Goal: Task Accomplishment & Management: Contribute content

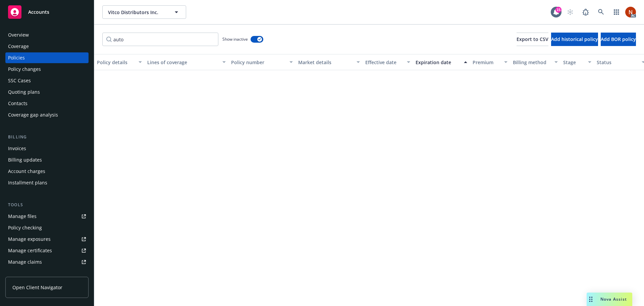
scroll to position [518, 0]
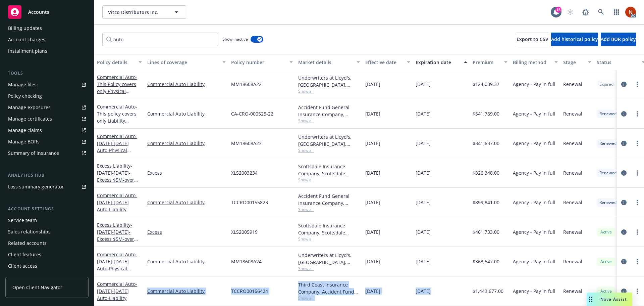
click at [40, 265] on div "Client access" at bounding box center [47, 265] width 78 height 11
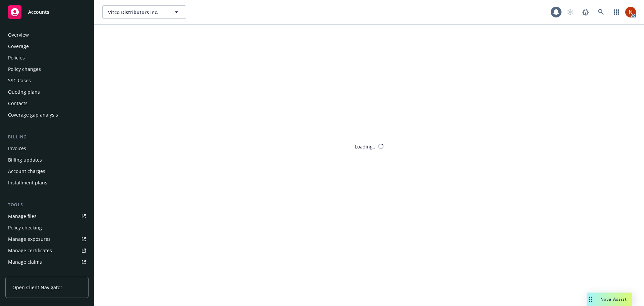
scroll to position [131, 0]
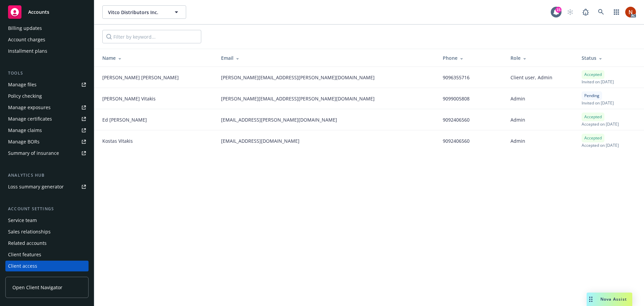
drag, startPoint x: 564, startPoint y: 104, endPoint x: 98, endPoint y: 101, distance: 465.9
click at [98, 101] on tr "Dean Vitakis dean.vitakis@vitcofoods.com 9099005808 Admin Pending Invited on Ma…" at bounding box center [369, 98] width 550 height 21
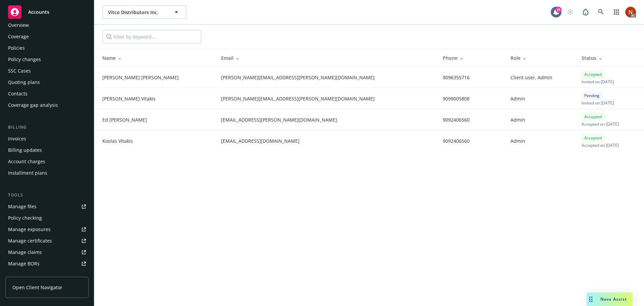
scroll to position [0, 0]
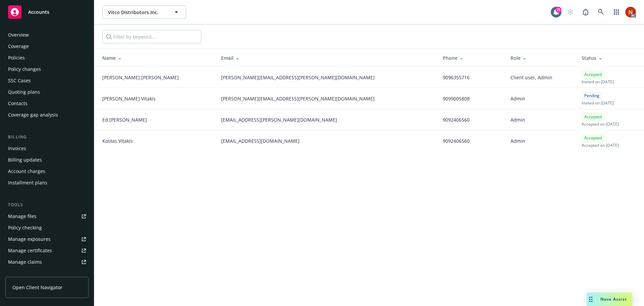
click at [31, 282] on link "Open Client Navigator" at bounding box center [46, 286] width 83 height 21
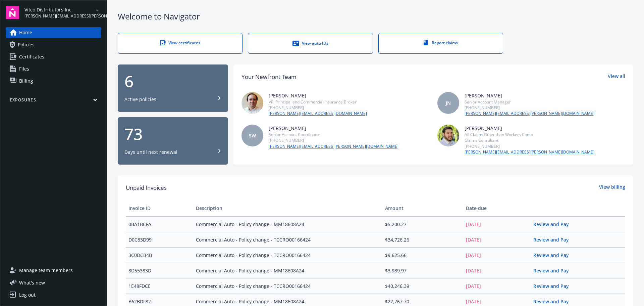
click at [35, 82] on link "Billing" at bounding box center [54, 80] width 96 height 11
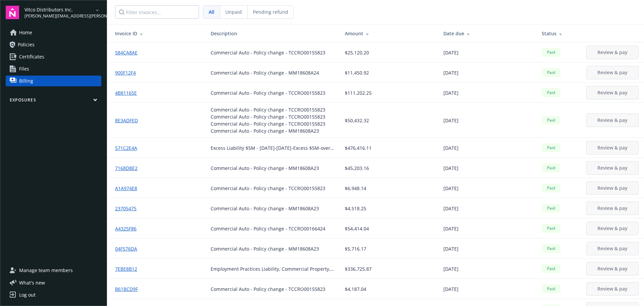
click at [265, 12] on span "Pending refund" at bounding box center [270, 11] width 35 height 7
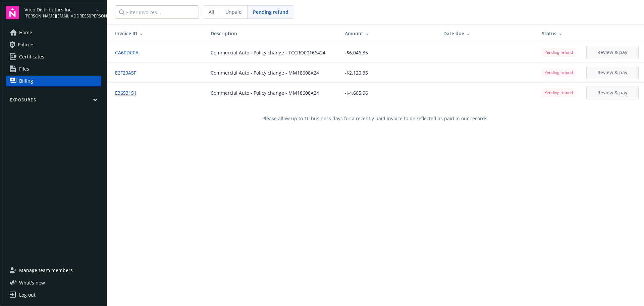
click at [234, 11] on span "Unpaid" at bounding box center [233, 11] width 16 height 7
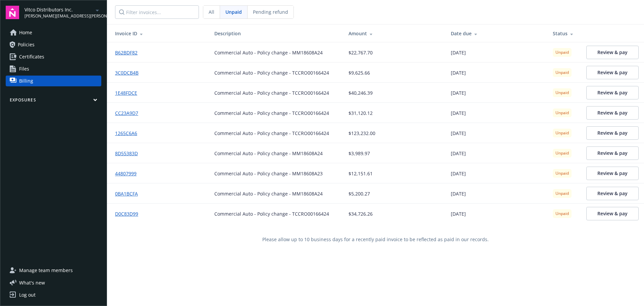
click at [39, 33] on link "Home" at bounding box center [54, 32] width 96 height 11
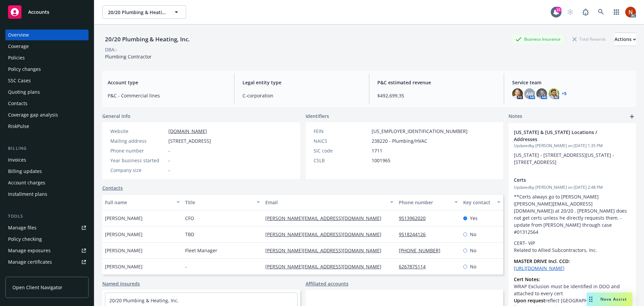
click at [27, 48] on div "Coverage" at bounding box center [18, 46] width 21 height 11
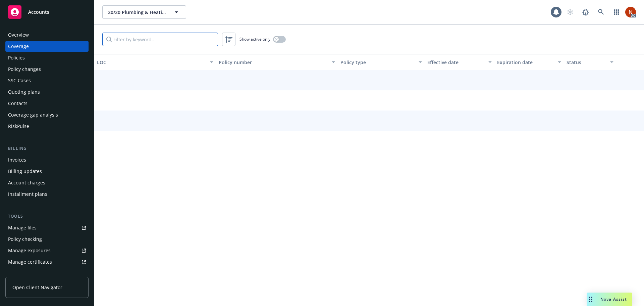
click at [151, 40] on input "Filter by keyword..." at bounding box center [160, 39] width 116 height 13
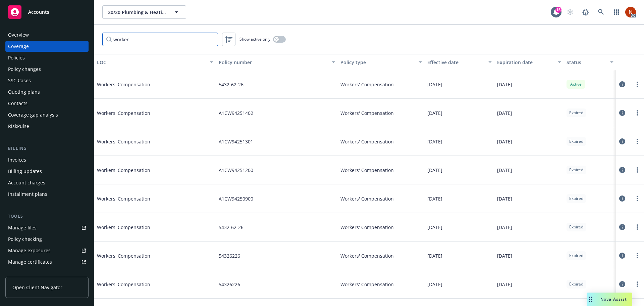
type input "worker"
click at [278, 39] on div "button" at bounding box center [276, 39] width 5 height 5
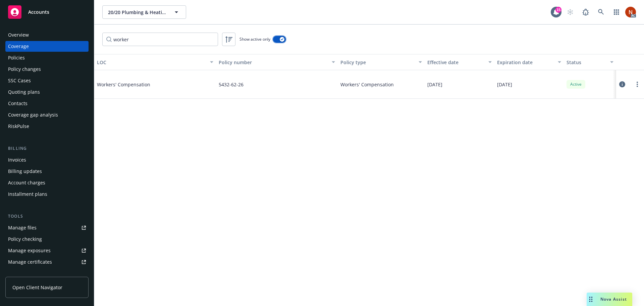
click at [278, 39] on button "button" at bounding box center [279, 39] width 13 height 7
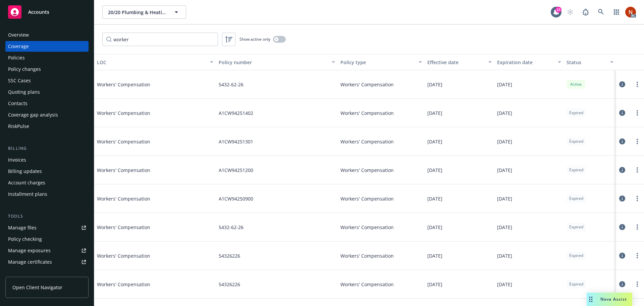
click at [455, 63] on div "Effective date" at bounding box center [455, 62] width 57 height 7
click at [446, 63] on div "Effective date" at bounding box center [455, 62] width 57 height 7
click at [619, 83] on icon at bounding box center [622, 84] width 6 height 6
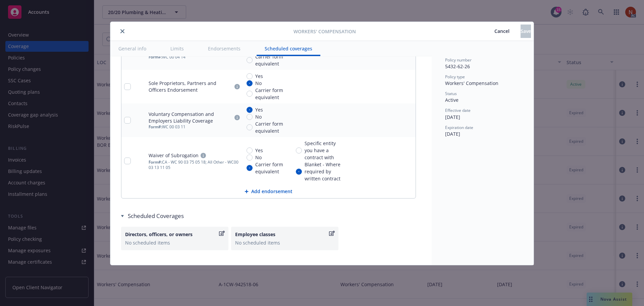
scroll to position [806, 0]
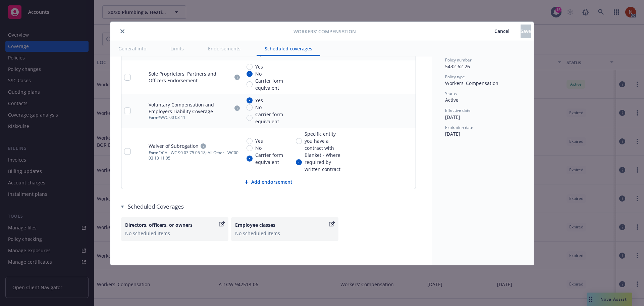
click at [122, 33] on icon "close" at bounding box center [122, 31] width 4 height 4
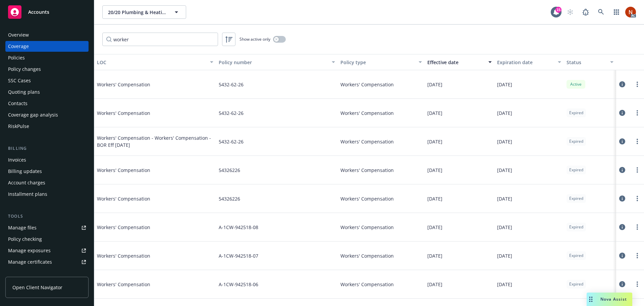
click at [619, 85] on icon at bounding box center [622, 84] width 6 height 6
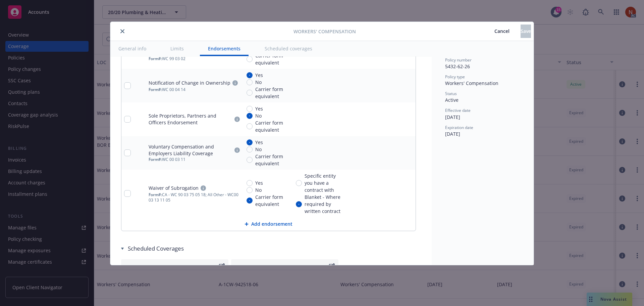
scroll to position [806, 0]
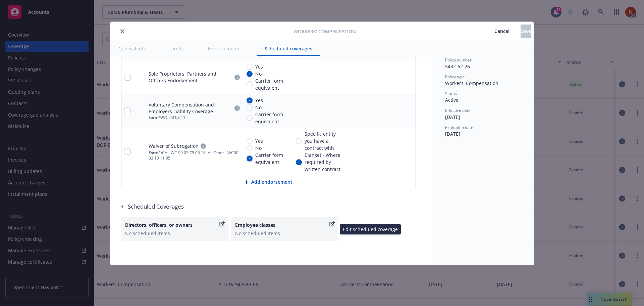
click at [277, 224] on div "Employee classes" at bounding box center [281, 224] width 93 height 7
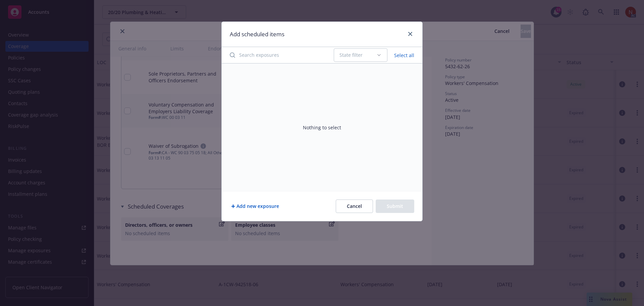
click at [380, 52] on icon "button" at bounding box center [378, 54] width 5 height 5
click at [267, 203] on button "Add new exposure" at bounding box center [255, 205] width 51 height 13
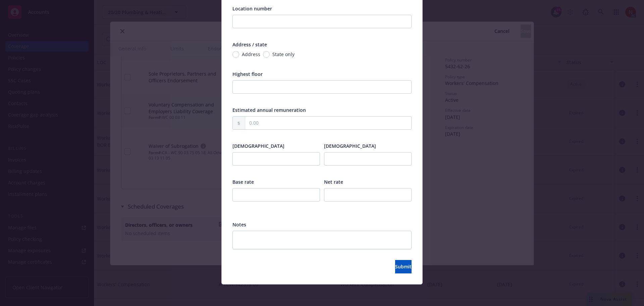
scroll to position [0, 0]
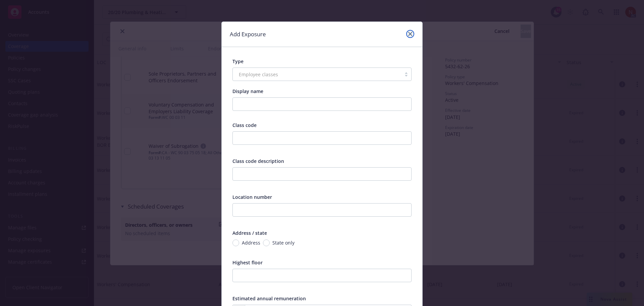
click at [409, 36] on link "close" at bounding box center [410, 34] width 8 height 8
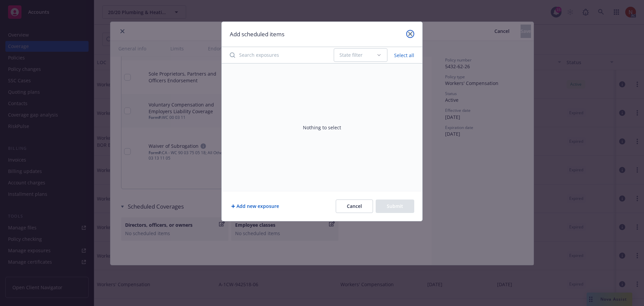
click at [412, 33] on link "close" at bounding box center [410, 34] width 8 height 8
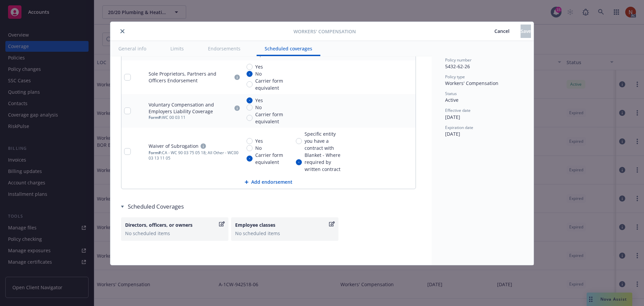
click at [494, 29] on span "Cancel" at bounding box center [501, 31] width 15 height 6
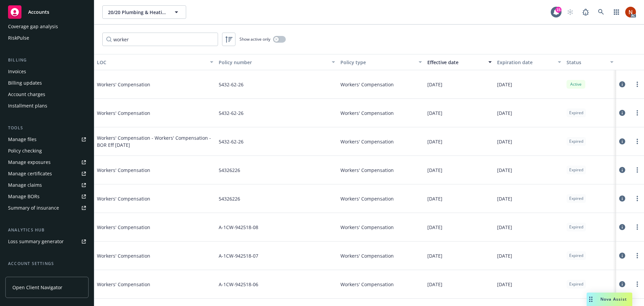
scroll to position [143, 0]
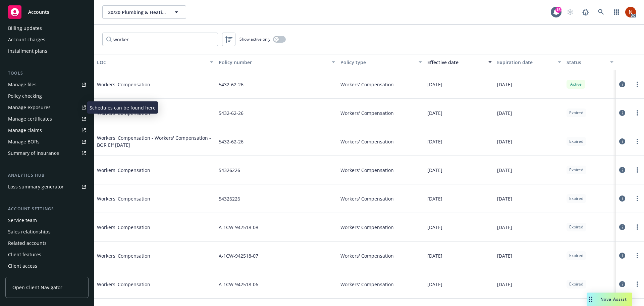
click at [38, 108] on div "Manage exposures" at bounding box center [29, 107] width 43 height 11
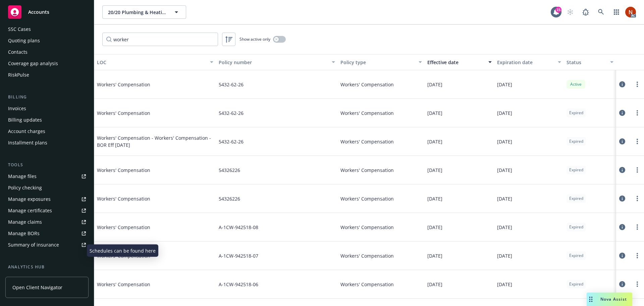
scroll to position [0, 0]
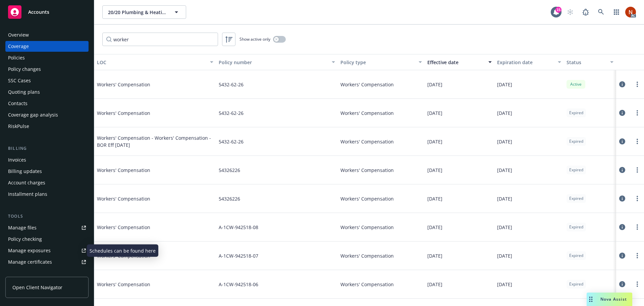
click at [43, 41] on div "Coverage" at bounding box center [47, 46] width 78 height 11
click at [43, 36] on div "Overview" at bounding box center [47, 35] width 78 height 11
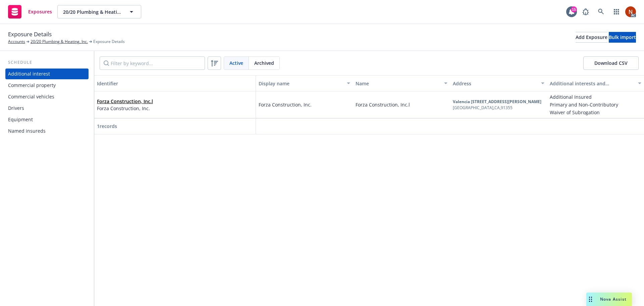
click at [40, 127] on div "Named insureds" at bounding box center [27, 130] width 38 height 11
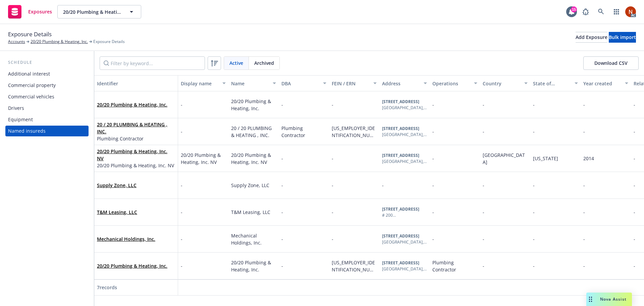
click at [41, 119] on div "Equipment" at bounding box center [47, 119] width 78 height 11
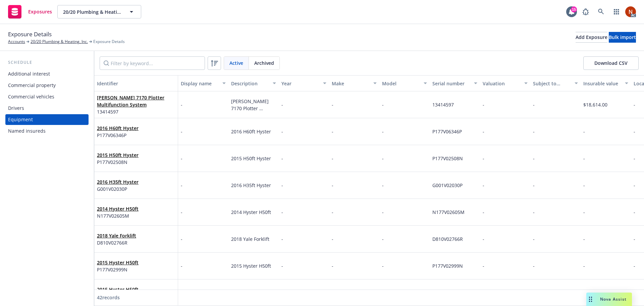
click at [38, 108] on div "Drivers" at bounding box center [47, 108] width 78 height 11
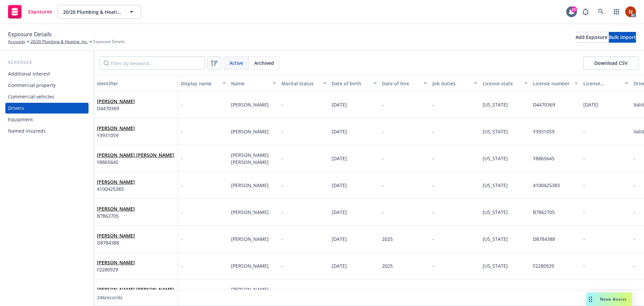
click at [45, 98] on div "Commercial vehicles" at bounding box center [31, 96] width 46 height 11
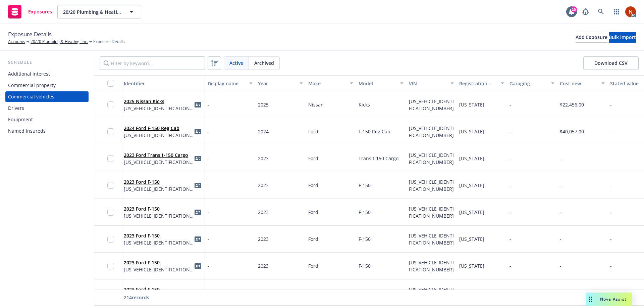
click at [46, 84] on div "Commercial property" at bounding box center [32, 85] width 48 height 11
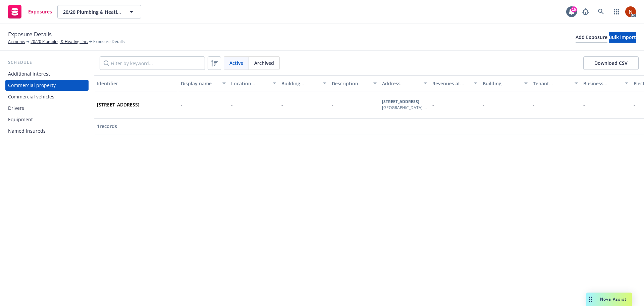
click at [48, 73] on div "Additional interest" at bounding box center [29, 73] width 42 height 11
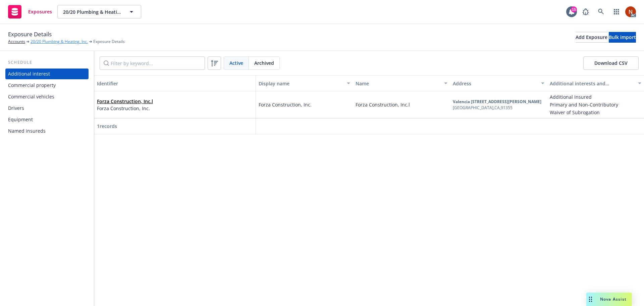
click at [74, 41] on link "20/20 Plumbing & Heating, Inc." at bounding box center [59, 42] width 57 height 6
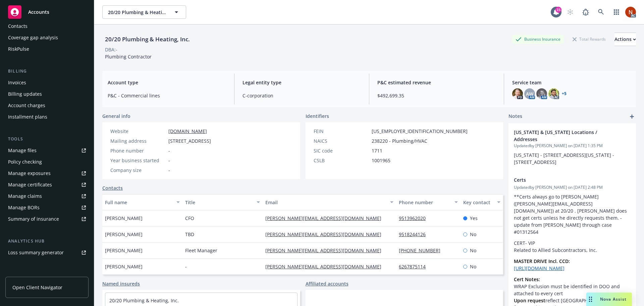
scroll to position [143, 0]
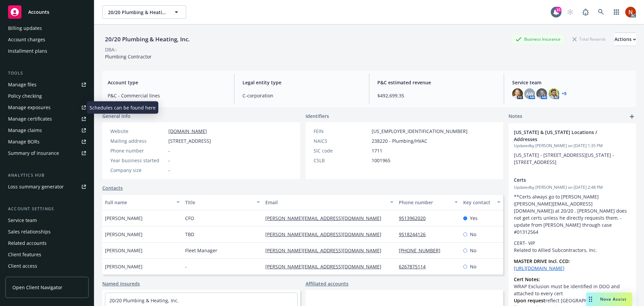
click at [43, 107] on div "Manage exposures" at bounding box center [29, 107] width 43 height 11
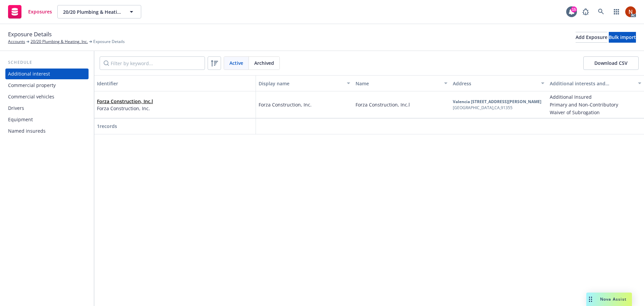
click at [41, 127] on div "Named insureds" at bounding box center [27, 130] width 38 height 11
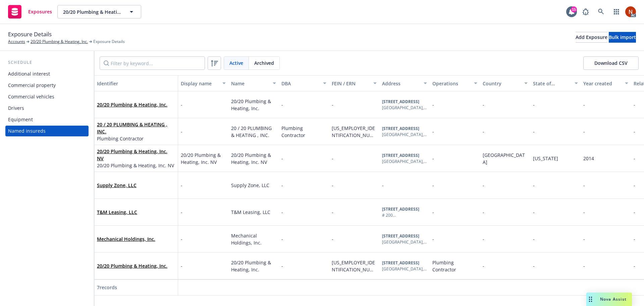
click at [262, 63] on span "Archived" at bounding box center [264, 62] width 20 height 7
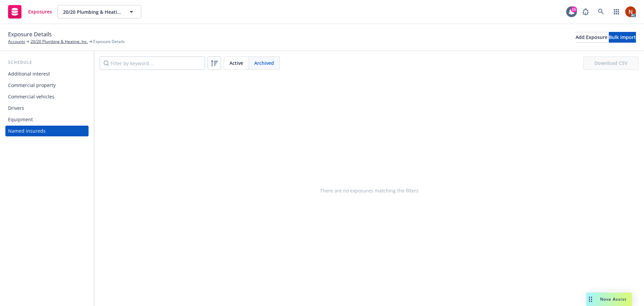
click at [247, 62] on div "Active" at bounding box center [236, 63] width 25 height 13
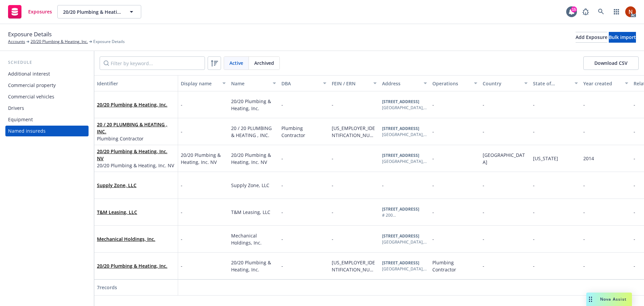
click at [57, 117] on div "Equipment" at bounding box center [47, 119] width 78 height 11
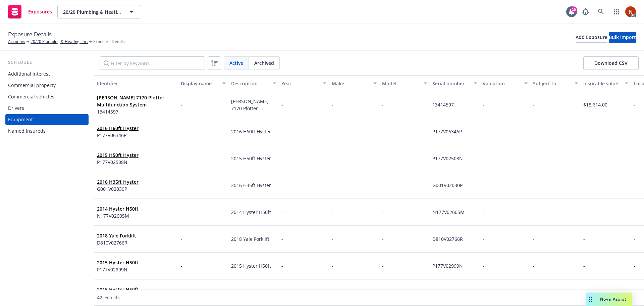
click at [42, 107] on div "Drivers" at bounding box center [47, 108] width 78 height 11
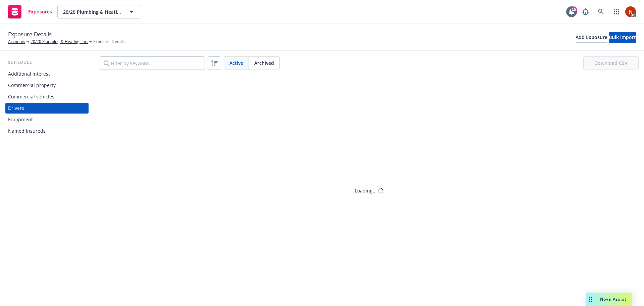
click at [42, 99] on div "Commercial vehicles" at bounding box center [31, 96] width 46 height 11
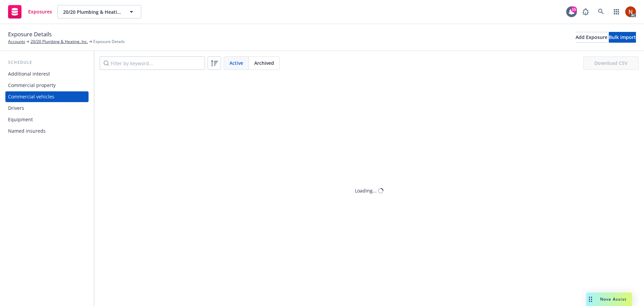
click at [45, 88] on div "Commercial property" at bounding box center [32, 85] width 48 height 11
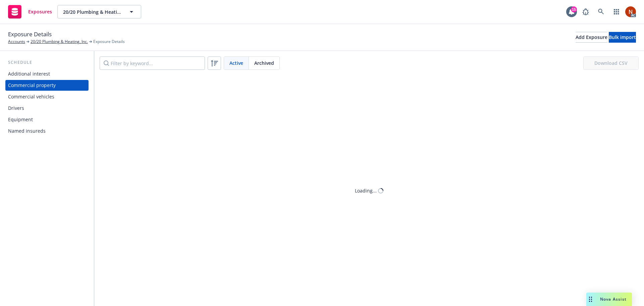
click at [46, 78] on div "Additional interest" at bounding box center [29, 73] width 42 height 11
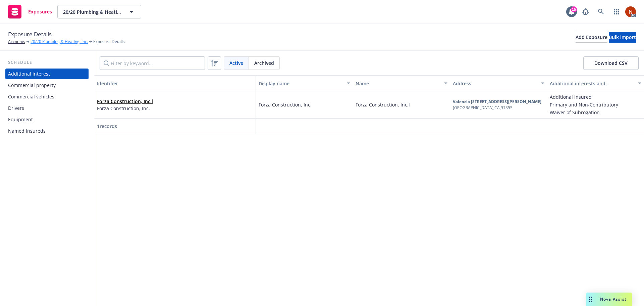
click at [59, 41] on link "20/20 Plumbing & Heating, Inc." at bounding box center [59, 42] width 57 height 6
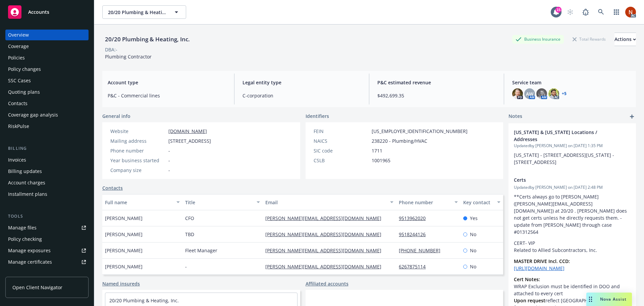
click at [35, 43] on div "Coverage" at bounding box center [47, 46] width 78 height 11
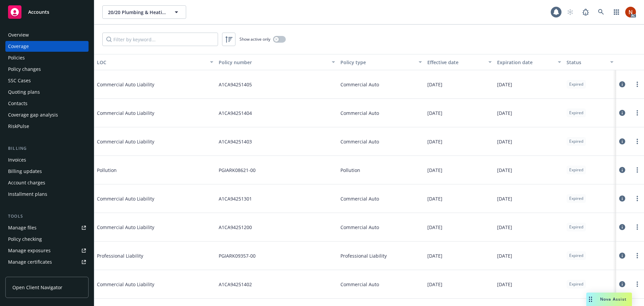
click at [33, 52] on div "Overview Coverage Policies Policy changes SSC Cases Quoting plans Contacts Cove…" at bounding box center [46, 81] width 83 height 102
click at [179, 38] on input "Filter by keyword..." at bounding box center [160, 39] width 116 height 13
type input "worker"
click at [32, 58] on div "Policies" at bounding box center [47, 57] width 78 height 11
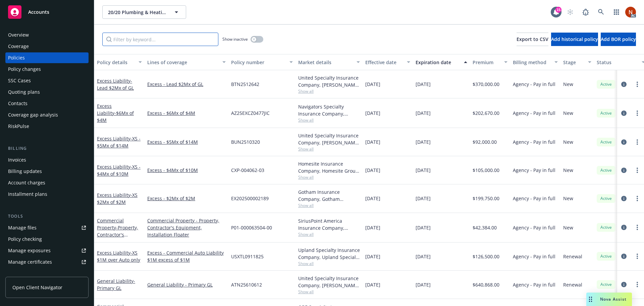
click at [134, 39] on input "Filter by keyword..." at bounding box center [160, 39] width 116 height 13
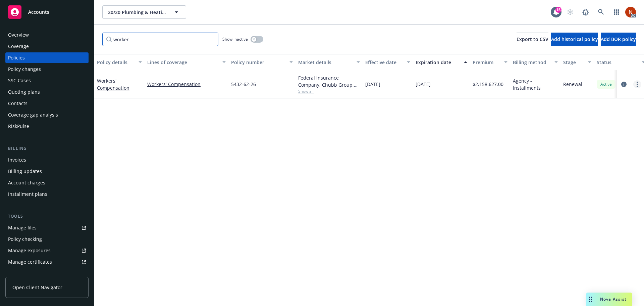
type input "worker"
click at [635, 83] on link "more" at bounding box center [637, 84] width 8 height 8
click at [623, 83] on icon "circleInformation" at bounding box center [623, 84] width 5 height 5
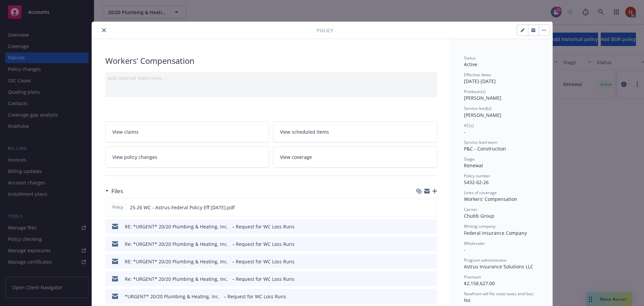
click at [100, 32] on button "close" at bounding box center [104, 30] width 8 height 8
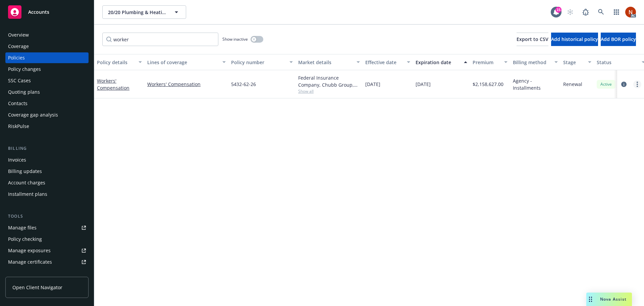
click at [634, 86] on link "more" at bounding box center [637, 84] width 8 height 8
click at [623, 85] on icon "circleInformation" at bounding box center [623, 84] width 5 height 5
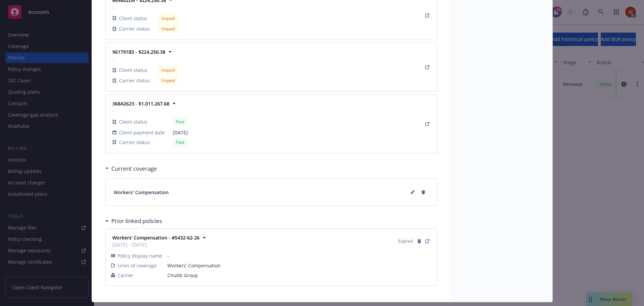
scroll to position [1231, 0]
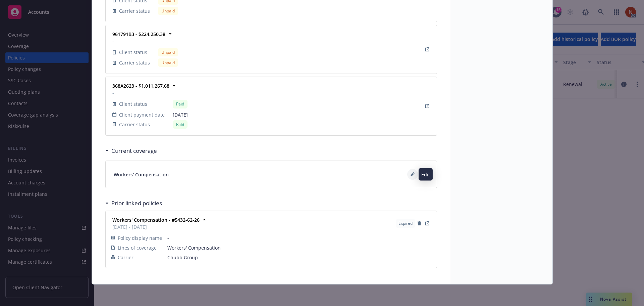
click at [411, 174] on icon at bounding box center [413, 174] width 4 height 4
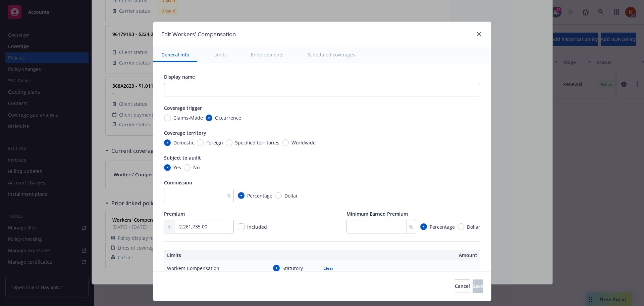
click at [332, 55] on button "Scheduled coverages" at bounding box center [332, 54] width 64 height 15
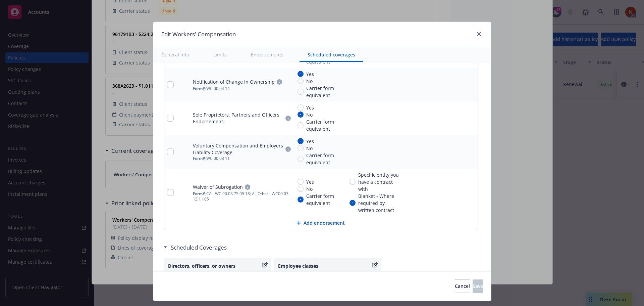
scroll to position [774, 0]
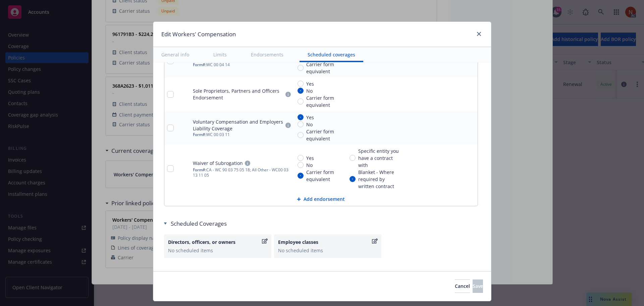
click at [331, 244] on div "Employee classes" at bounding box center [324, 241] width 93 height 7
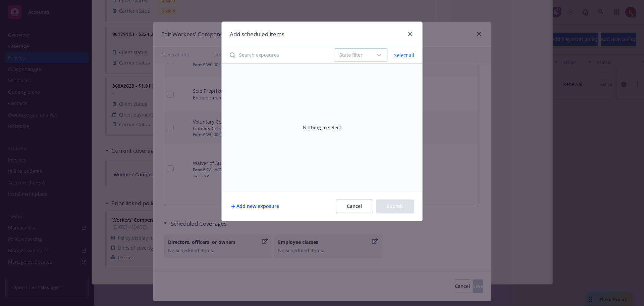
click at [377, 54] on icon "button" at bounding box center [378, 54] width 5 height 5
click at [286, 51] on input "Search exposures" at bounding box center [278, 54] width 104 height 13
click at [333, 136] on div "Nothing to select" at bounding box center [322, 126] width 201 height 127
click at [270, 206] on button "Add new exposure" at bounding box center [255, 205] width 51 height 13
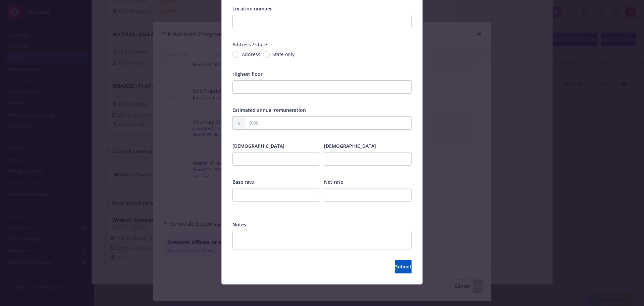
scroll to position [0, 0]
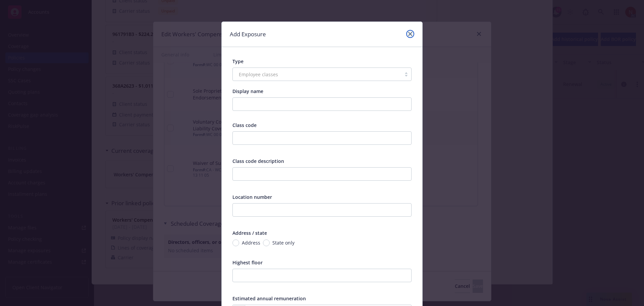
click at [409, 31] on link "close" at bounding box center [410, 34] width 8 height 8
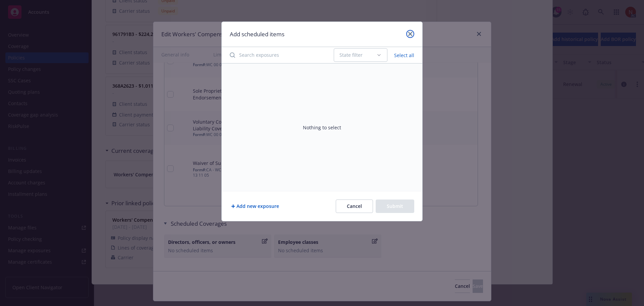
click at [412, 34] on icon "close" at bounding box center [410, 34] width 4 height 4
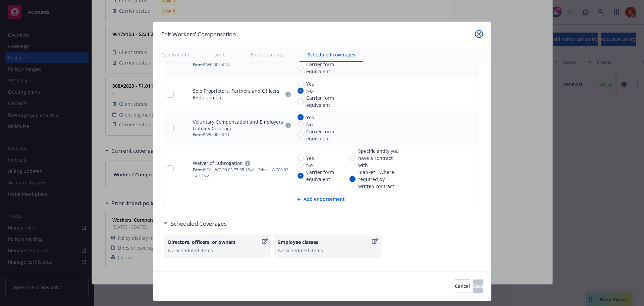
click at [476, 33] on link "close" at bounding box center [479, 34] width 8 height 8
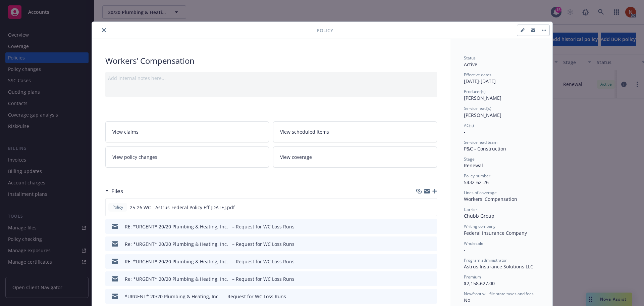
click at [102, 30] on icon "close" at bounding box center [104, 30] width 4 height 4
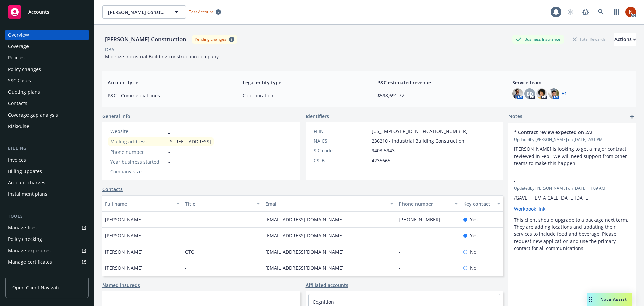
click at [31, 49] on div "Coverage" at bounding box center [47, 46] width 78 height 11
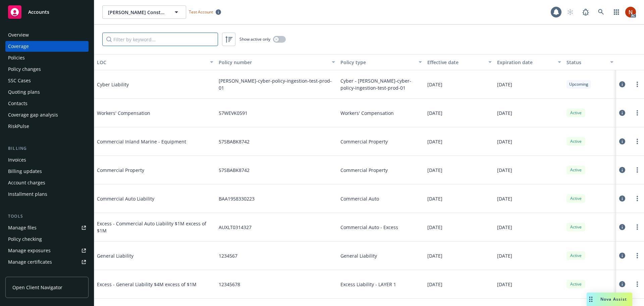
click at [144, 43] on input "Filter by keyword..." at bounding box center [160, 39] width 116 height 13
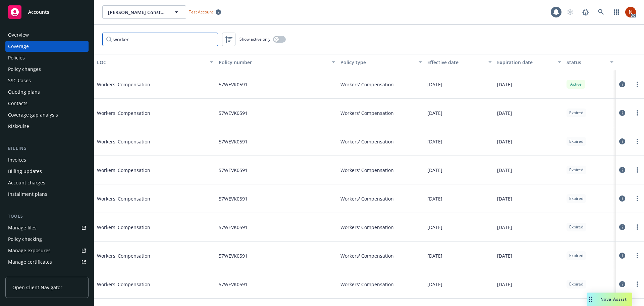
type input "worker"
click at [450, 66] on button "Effective date" at bounding box center [459, 62] width 69 height 16
click at [440, 63] on div "Effective date" at bounding box center [455, 62] width 57 height 7
click at [446, 62] on div "Effective date" at bounding box center [455, 62] width 57 height 7
click at [633, 112] on link "more" at bounding box center [637, 113] width 8 height 8
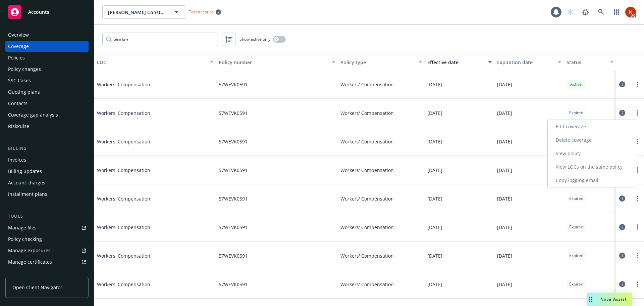
click at [574, 150] on link "View policy" at bounding box center [592, 153] width 88 height 13
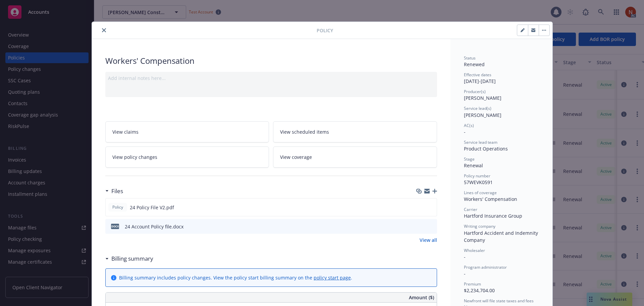
click at [333, 131] on link "View scheduled items" at bounding box center [355, 131] width 164 height 21
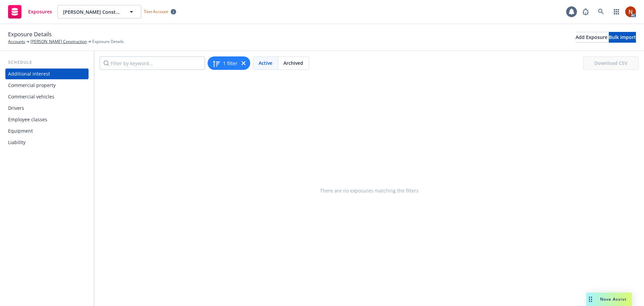
click at [31, 120] on div "Employee classes" at bounding box center [27, 119] width 39 height 11
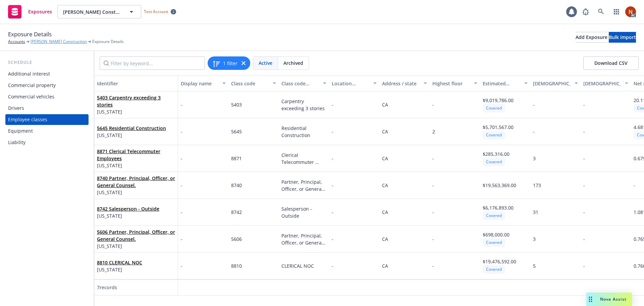
click at [48, 41] on link "[PERSON_NAME] Construction" at bounding box center [59, 42] width 56 height 6
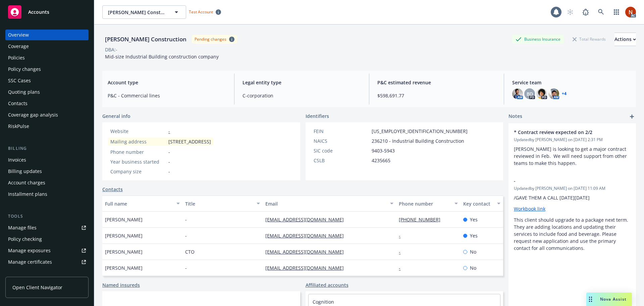
click at [30, 49] on div "Coverage" at bounding box center [47, 46] width 78 height 11
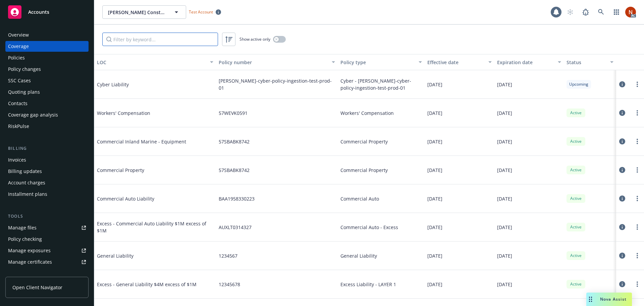
click at [196, 39] on input "Filter by keyword..." at bounding box center [160, 39] width 116 height 13
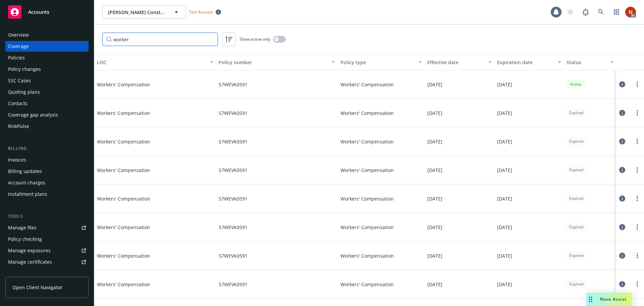
type input "worker"
click at [445, 61] on div "Effective date" at bounding box center [455, 62] width 57 height 7
click at [439, 62] on div "Effective date" at bounding box center [455, 62] width 57 height 7
click at [619, 111] on icon at bounding box center [622, 113] width 6 height 6
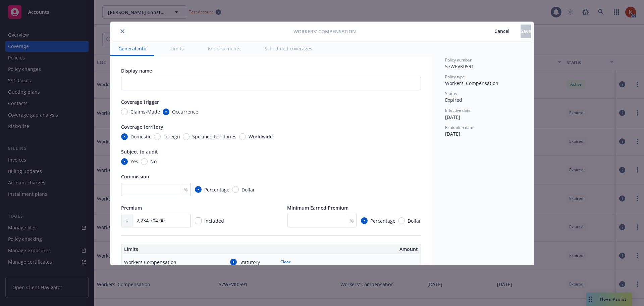
click at [300, 53] on button "Scheduled coverages" at bounding box center [289, 48] width 64 height 15
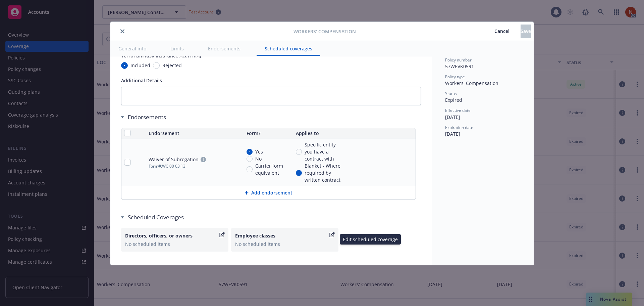
scroll to position [638, 0]
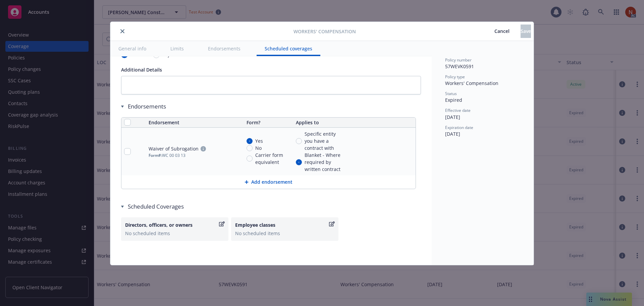
click at [332, 223] on icon "button" at bounding box center [332, 223] width 6 height 5
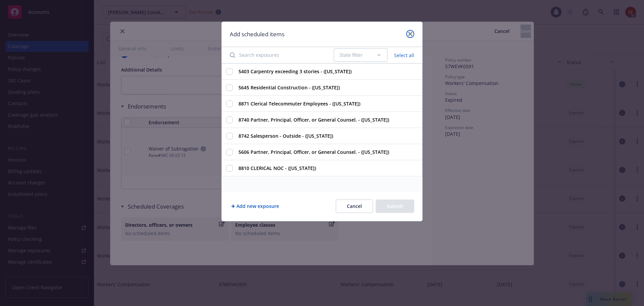
click at [411, 32] on link "close" at bounding box center [410, 34] width 8 height 8
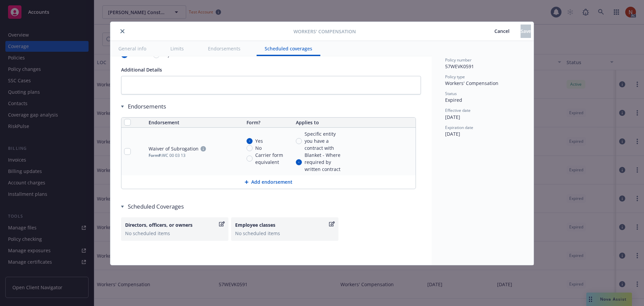
click at [276, 182] on button "Add endorsement" at bounding box center [268, 181] width 294 height 13
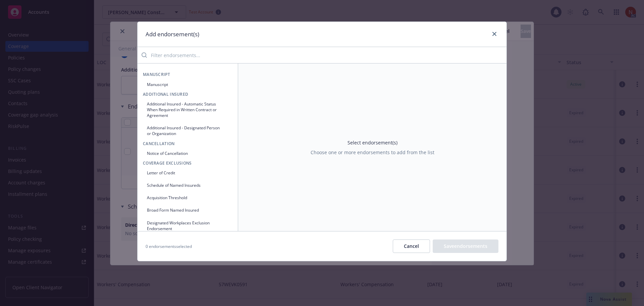
click at [180, 53] on input "search" at bounding box center [327, 54] width 360 height 13
type input "s"
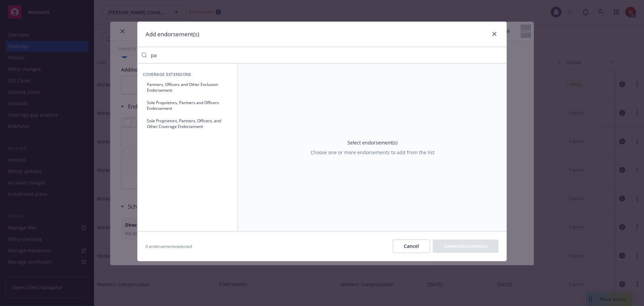
type input "p"
type input "schedule"
click at [414, 242] on button "Cancel" at bounding box center [411, 245] width 37 height 13
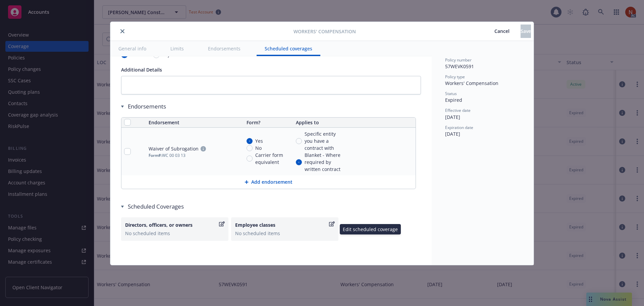
click at [280, 234] on div "No scheduled items" at bounding box center [284, 232] width 99 height 7
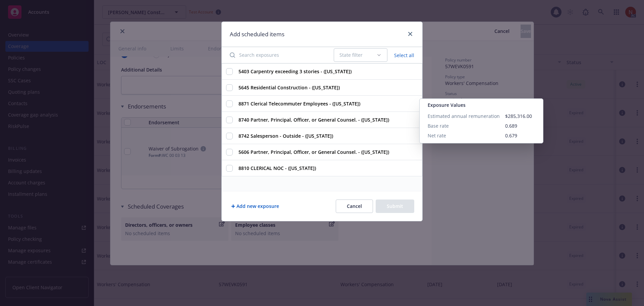
click at [364, 55] on div "State filter" at bounding box center [357, 55] width 37 height 7
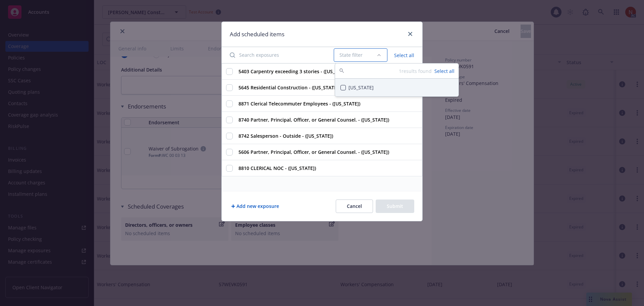
click at [343, 90] on button "Suggestions" at bounding box center [342, 87] width 5 height 5
click at [309, 40] on div "Add scheduled items" at bounding box center [322, 34] width 201 height 25
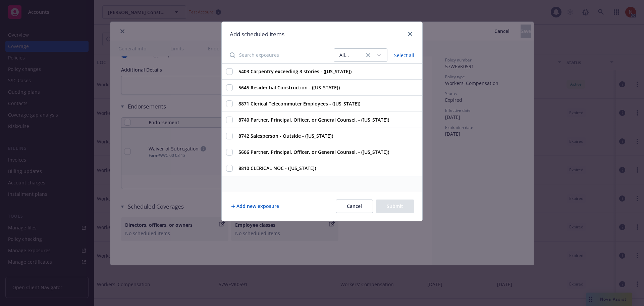
click at [399, 52] on button "Select all" at bounding box center [404, 54] width 28 height 9
checkbox input "true"
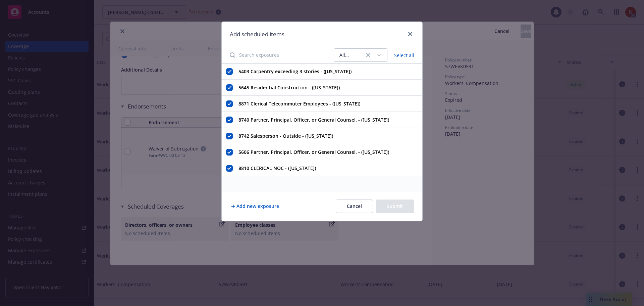
checkbox input "true"
click at [410, 34] on icon "close" at bounding box center [410, 34] width 4 height 4
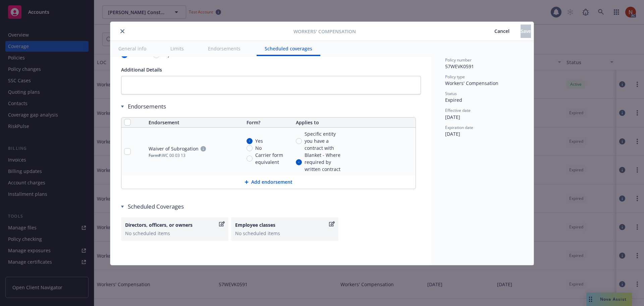
click at [123, 29] on button "close" at bounding box center [122, 31] width 8 height 8
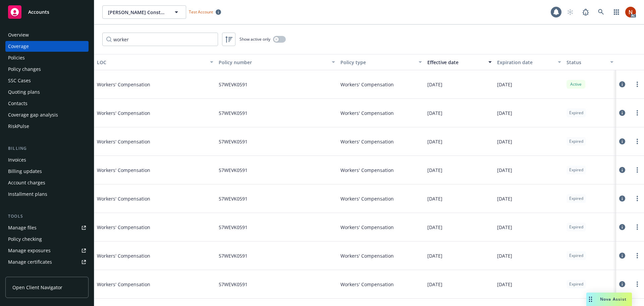
click at [25, 55] on div "Policies" at bounding box center [47, 57] width 78 height 11
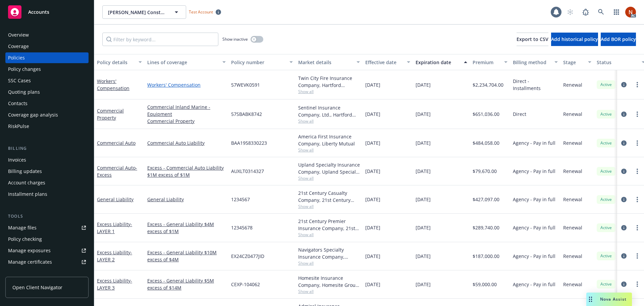
click at [188, 85] on link "Workers' Compensation" at bounding box center [186, 84] width 78 height 7
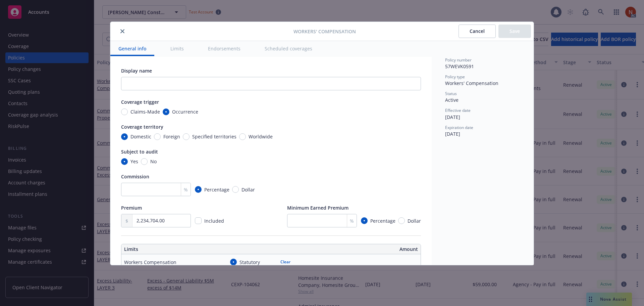
click at [285, 51] on button "Scheduled coverages" at bounding box center [289, 48] width 64 height 15
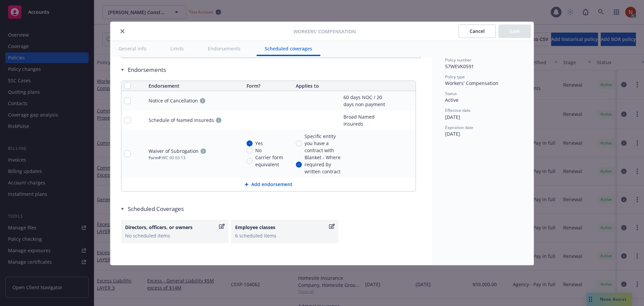
scroll to position [677, 0]
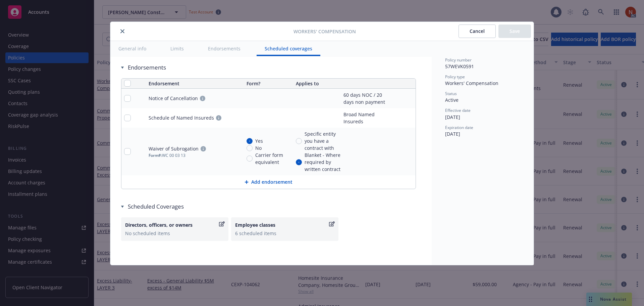
click at [124, 32] on icon "close" at bounding box center [122, 31] width 4 height 4
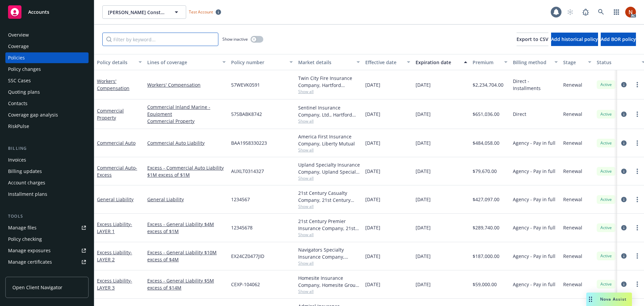
click at [172, 35] on input "Filter by keyword..." at bounding box center [160, 39] width 116 height 13
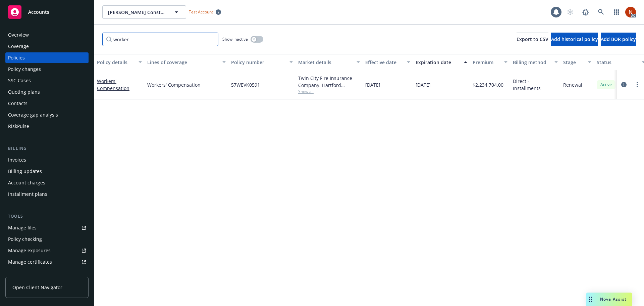
type input "worker"
click at [258, 40] on button "button" at bounding box center [257, 39] width 13 height 7
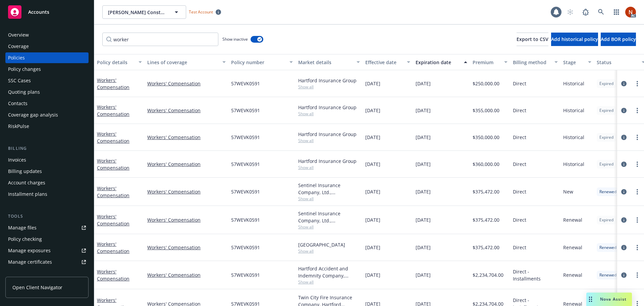
click at [374, 59] on div "Effective date" at bounding box center [384, 62] width 38 height 7
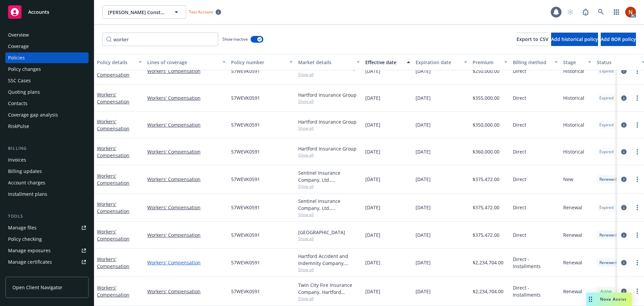
click at [182, 259] on link "Workers' Compensation" at bounding box center [186, 262] width 78 height 7
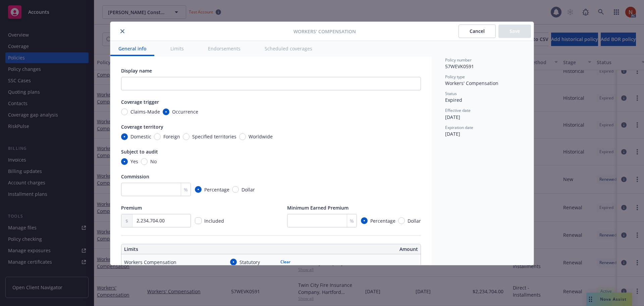
click at [287, 47] on button "Scheduled coverages" at bounding box center [289, 48] width 64 height 15
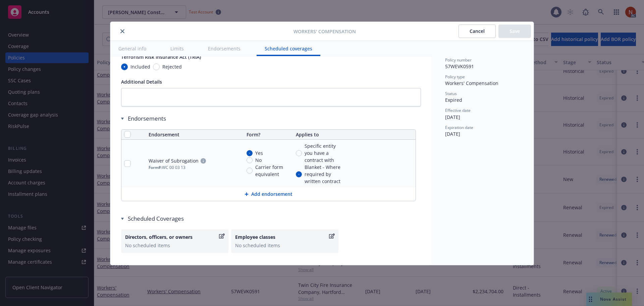
scroll to position [627, 0]
click at [300, 54] on button "Scheduled coverages" at bounding box center [289, 48] width 64 height 15
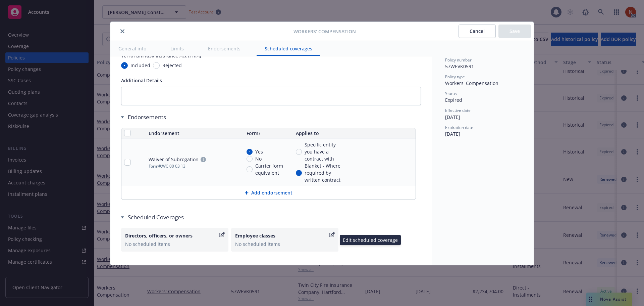
click at [333, 233] on icon "button" at bounding box center [332, 234] width 6 height 5
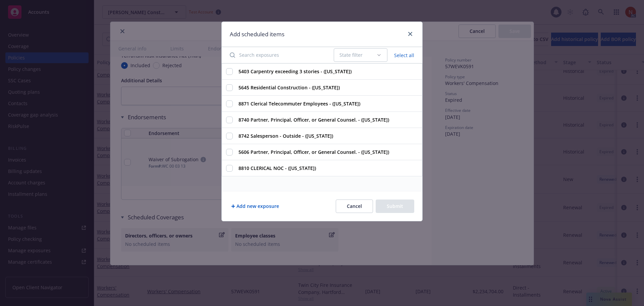
click at [233, 88] on div "5645 Residential Construction - (California)" at bounding box center [322, 87] width 201 height 16
click at [229, 89] on input "5645 Residential Construction - (California)" at bounding box center [229, 87] width 7 height 7
checkbox input "true"
click at [228, 105] on input "8871 Clerical Telecommuter Employees - (California)" at bounding box center [229, 103] width 7 height 7
checkbox input "true"
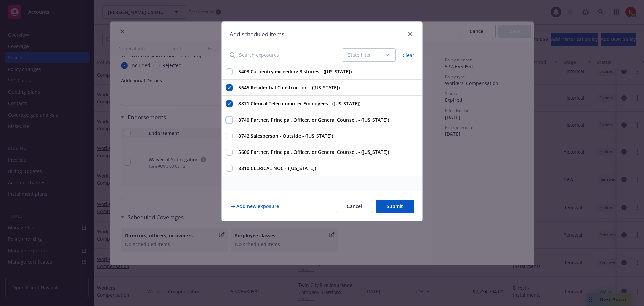
click at [229, 117] on input "8740 Partner, Principal, Officer, or General Counsel. - (California)" at bounding box center [229, 119] width 7 height 7
checkbox input "true"
click at [231, 138] on input "8742 Salesperson - Outside - (California)" at bounding box center [229, 135] width 7 height 7
checkbox input "true"
click at [409, 33] on icon "close" at bounding box center [410, 34] width 4 height 4
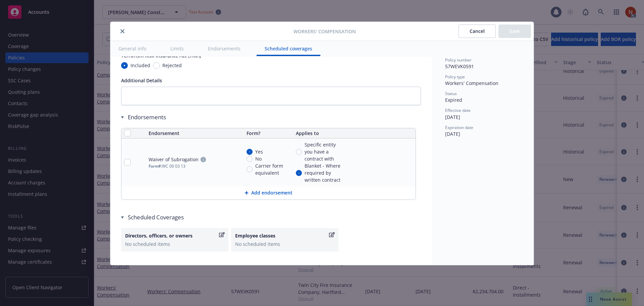
click at [124, 30] on button "close" at bounding box center [122, 31] width 8 height 8
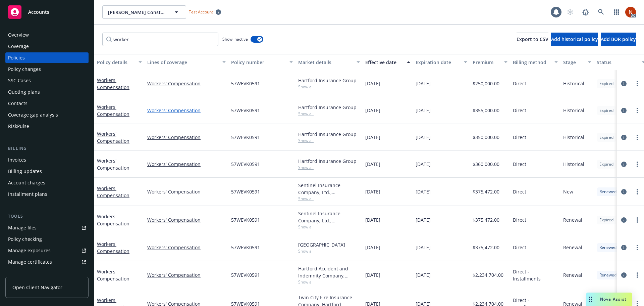
click at [187, 109] on link "Workers' Compensation" at bounding box center [186, 110] width 78 height 7
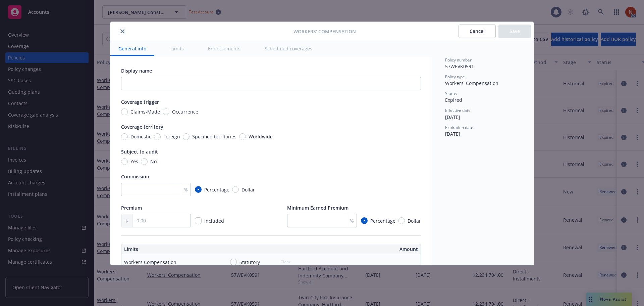
click at [305, 49] on button "Scheduled coverages" at bounding box center [289, 48] width 64 height 15
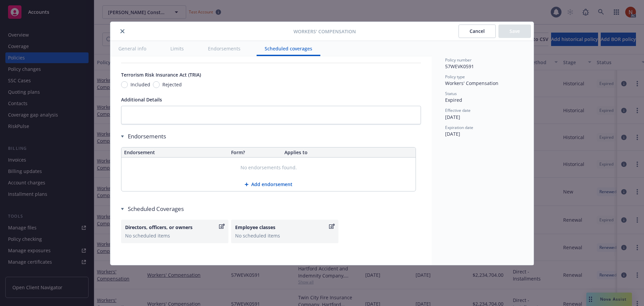
scroll to position [610, 0]
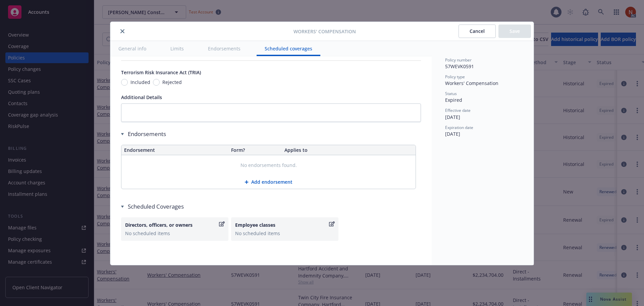
click at [276, 231] on div "No scheduled items" at bounding box center [284, 232] width 99 height 7
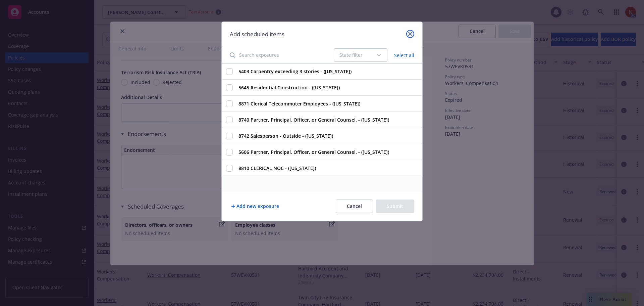
click at [412, 33] on icon "close" at bounding box center [410, 34] width 4 height 4
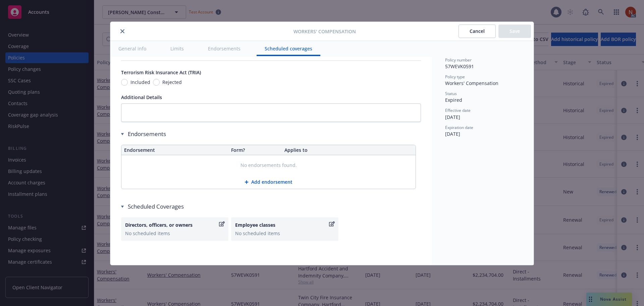
click at [121, 30] on icon "close" at bounding box center [122, 31] width 4 height 4
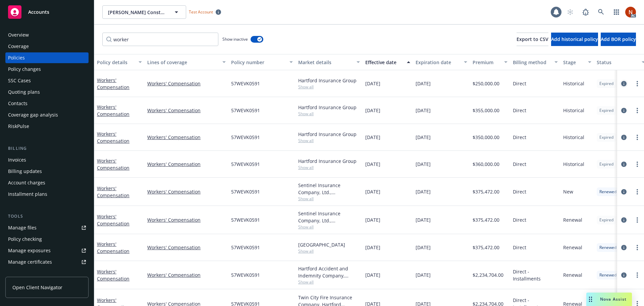
click at [621, 82] on icon "circleInformation" at bounding box center [623, 83] width 5 height 5
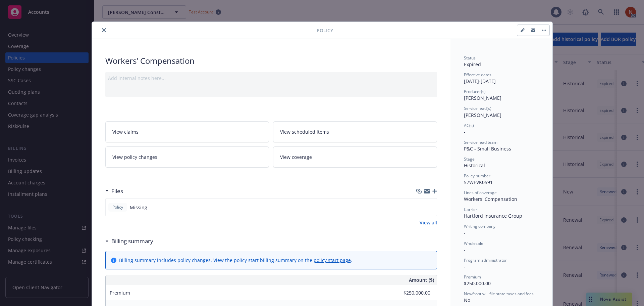
click at [102, 30] on icon "close" at bounding box center [104, 30] width 4 height 4
click at [102, 29] on icon "close" at bounding box center [104, 30] width 4 height 4
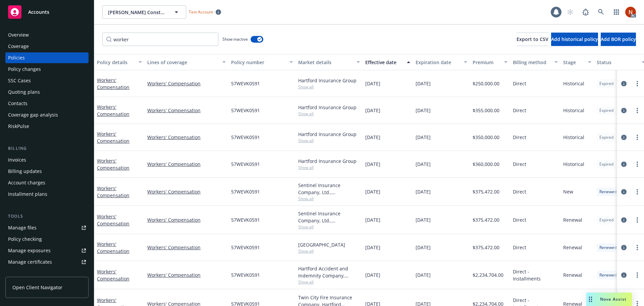
scroll to position [17, 0]
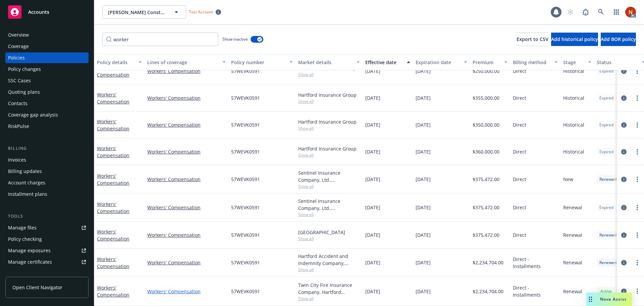
click at [184, 287] on link "Workers' Compensation" at bounding box center [186, 290] width 78 height 7
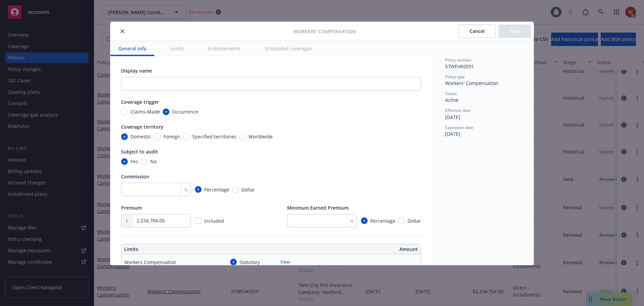
click at [295, 54] on button "Scheduled coverages" at bounding box center [289, 48] width 64 height 15
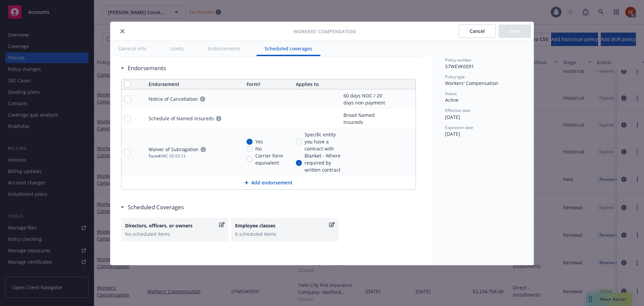
scroll to position [677, 0]
click at [331, 224] on icon "button" at bounding box center [332, 223] width 6 height 5
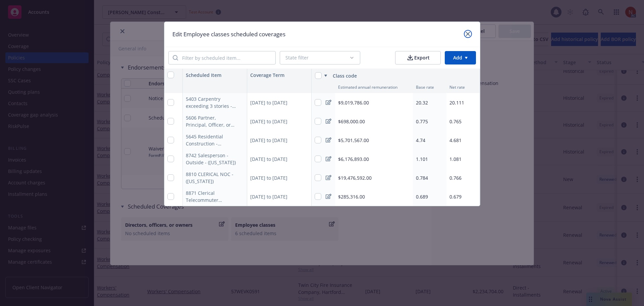
click at [464, 33] on div at bounding box center [466, 34] width 11 height 9
click at [468, 33] on icon "close" at bounding box center [468, 34] width 4 height 4
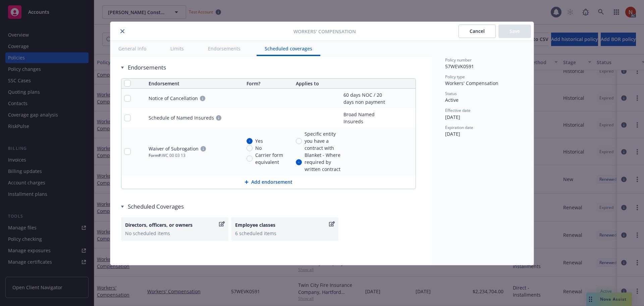
click at [122, 32] on icon "close" at bounding box center [122, 31] width 4 height 4
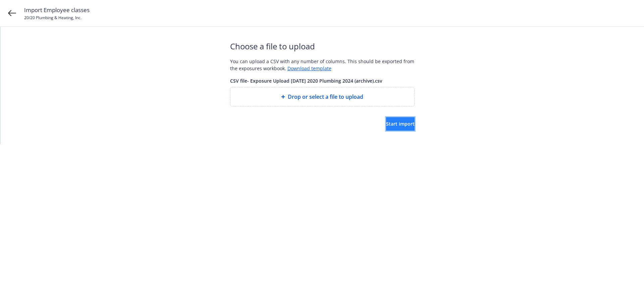
click at [386, 124] on span "Start import" at bounding box center [400, 123] width 29 height 6
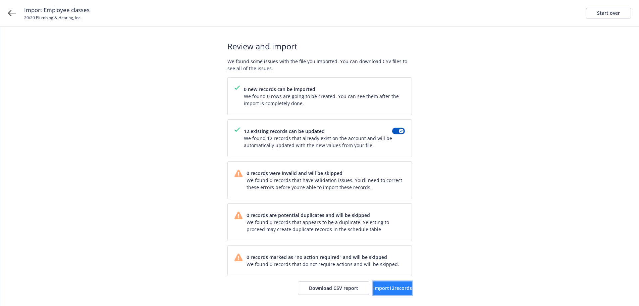
click at [388, 285] on span "Import 12 records" at bounding box center [392, 287] width 39 height 6
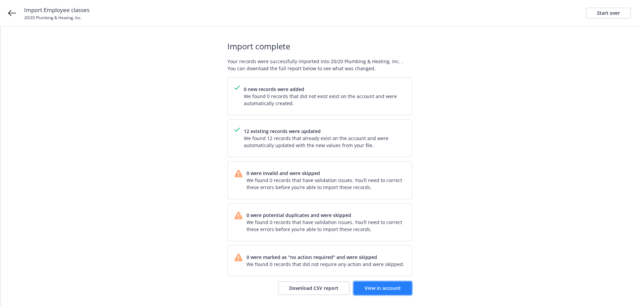
click at [385, 287] on span "View in account" at bounding box center [383, 287] width 36 height 6
